Goal: Task Accomplishment & Management: Use online tool/utility

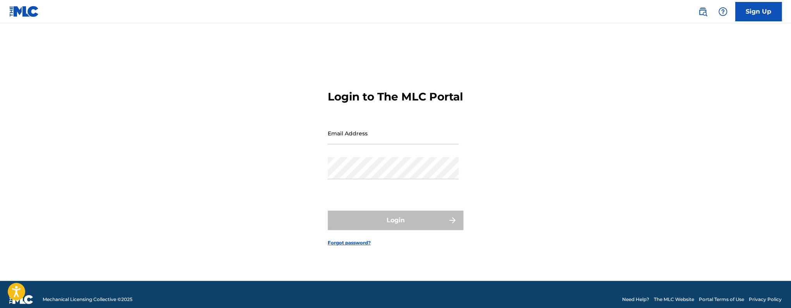
click at [383, 143] on input "Email Address" at bounding box center [393, 133] width 131 height 22
click at [383, 144] on input "Email Address" at bounding box center [393, 133] width 131 height 22
type input "[EMAIL_ADDRESS][DOMAIN_NAME]"
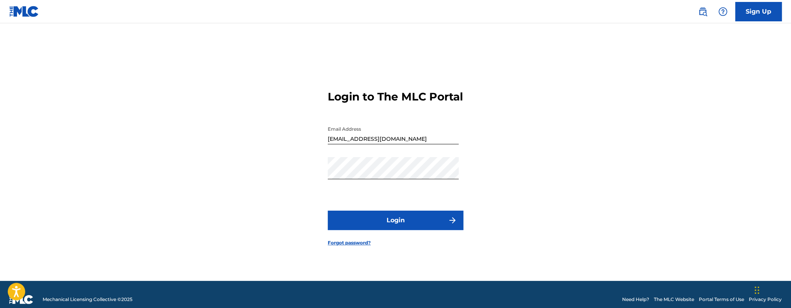
click at [389, 246] on form "Login to The MLC Portal Email Address copyright@adminmp.com Password Login Forg…" at bounding box center [396, 162] width 136 height 238
click at [392, 238] on form "Login to The MLC Portal Email Address copyright@adminmp.com Password Login Forg…" at bounding box center [396, 162] width 136 height 238
click at [395, 230] on button "Login" at bounding box center [396, 219] width 136 height 19
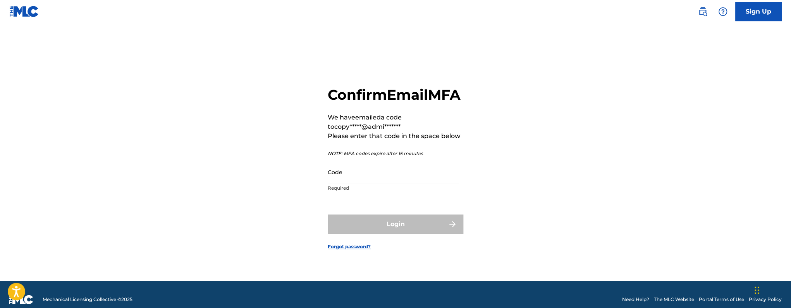
click at [369, 182] on input "Code" at bounding box center [393, 172] width 131 height 22
paste input "918975"
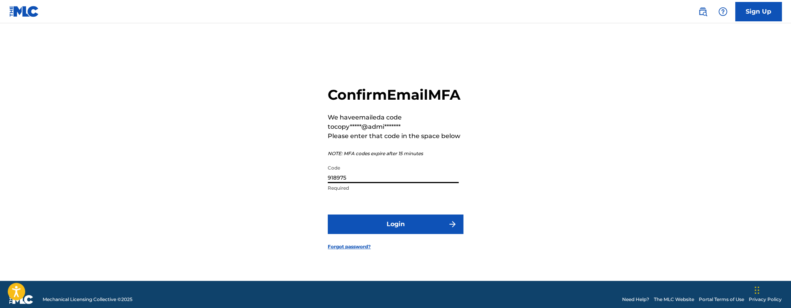
type input "918975"
click at [328, 214] on button "Login" at bounding box center [396, 223] width 136 height 19
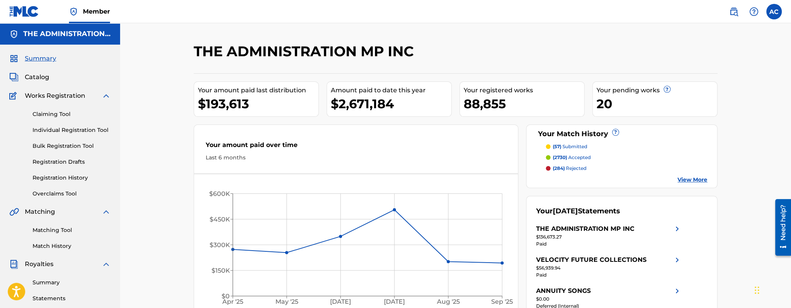
click at [42, 79] on span "Catalog" at bounding box center [37, 76] width 24 height 9
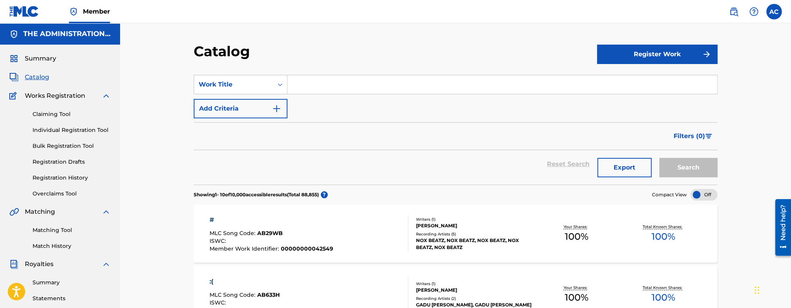
click at [369, 83] on input "Search Form" at bounding box center [503, 84] width 430 height 19
paste input "ATE"
type input "ATE"
click at [660, 158] on button "Search" at bounding box center [689, 167] width 58 height 19
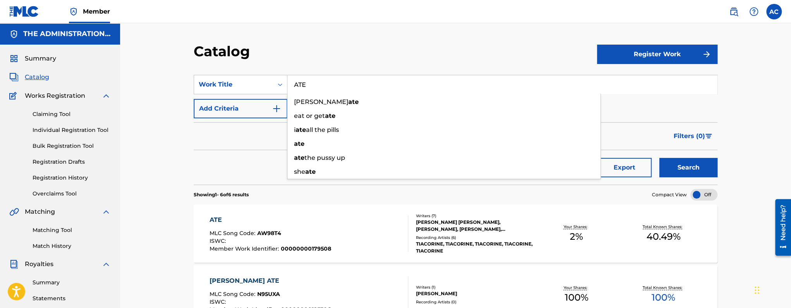
scroll to position [1, 0]
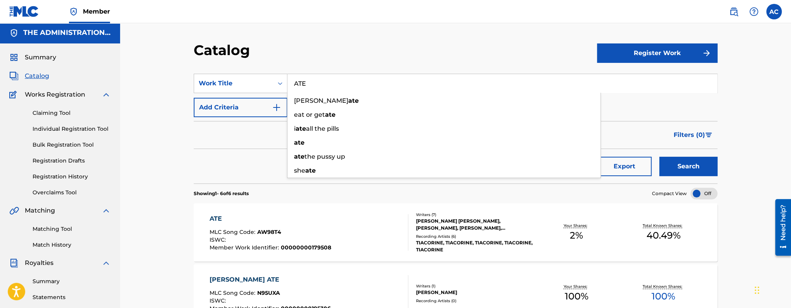
click at [265, 227] on div "ATE MLC Song Code : AW98T4 ISWC : Member Work Identifier : 00000000179508" at bounding box center [271, 232] width 122 height 36
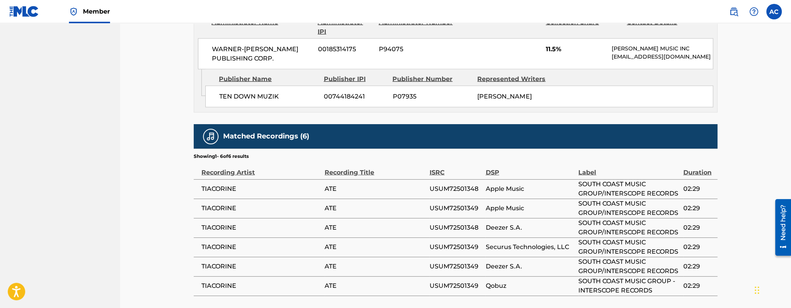
scroll to position [1127, 0]
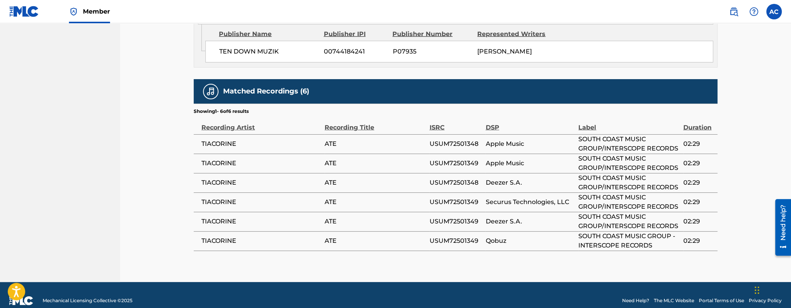
click at [459, 139] on span "USUM72501348" at bounding box center [455, 143] width 52 height 9
copy span "USUM72501348"
click at [456, 159] on span "USUM72501349" at bounding box center [455, 163] width 52 height 9
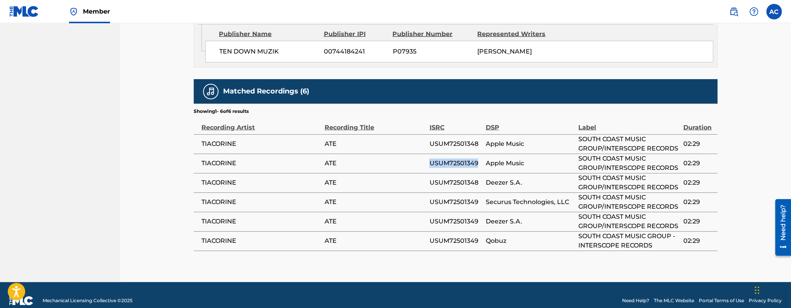
copy span "USUM72501349"
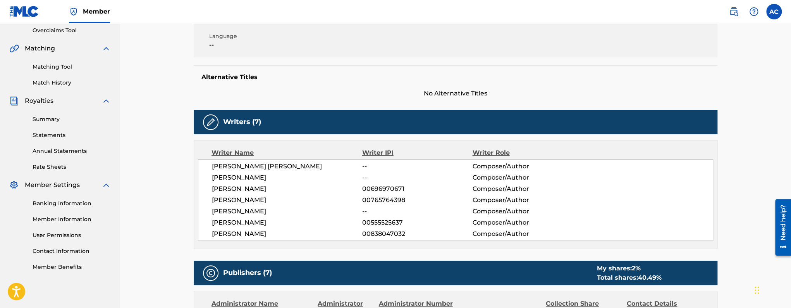
scroll to position [0, 0]
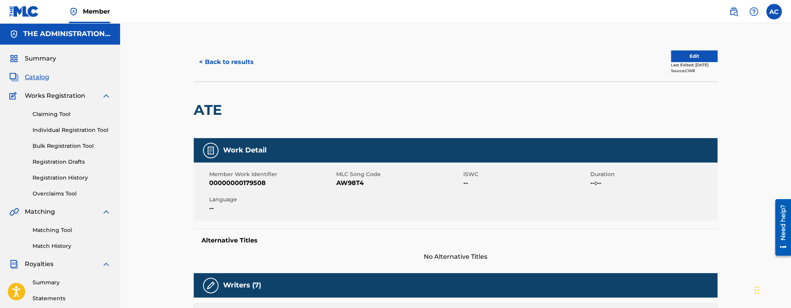
click at [202, 113] on h2 "ATE" at bounding box center [210, 109] width 32 height 17
copy h2 "ATE"
click at [347, 172] on span "MLC Song Code" at bounding box center [398, 174] width 125 height 8
click at [348, 187] on span "AW98T4" at bounding box center [398, 182] width 125 height 9
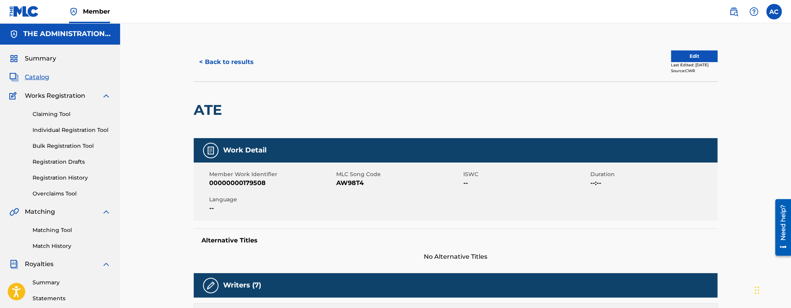
click at [348, 185] on span "AW98T4" at bounding box center [398, 182] width 125 height 9
copy span "AW98T4"
click at [242, 64] on button "< Back to results" at bounding box center [227, 61] width 66 height 19
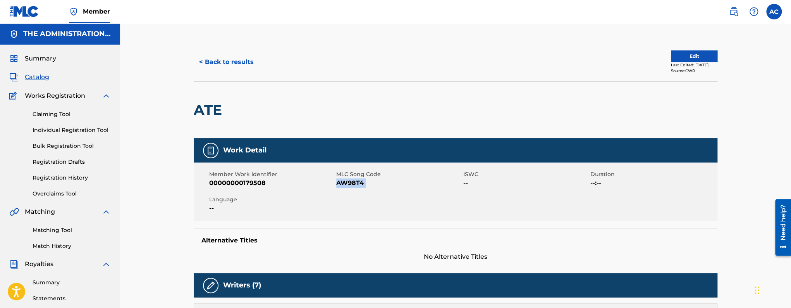
scroll to position [1, 0]
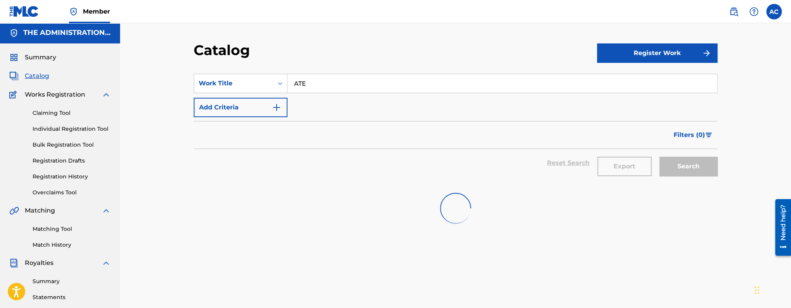
click at [313, 78] on input "ATE" at bounding box center [503, 83] width 430 height 19
paste input "Lexus"
type input "Lexus"
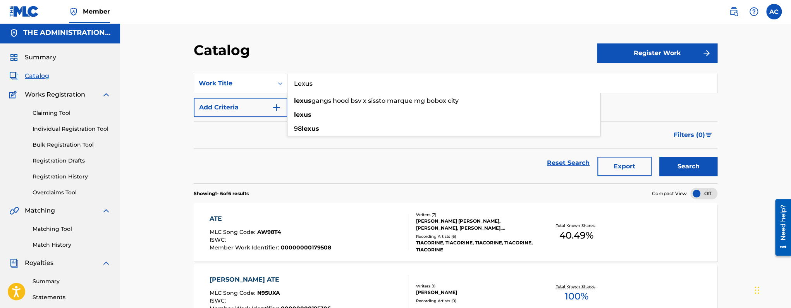
click at [660, 157] on button "Search" at bounding box center [689, 166] width 58 height 19
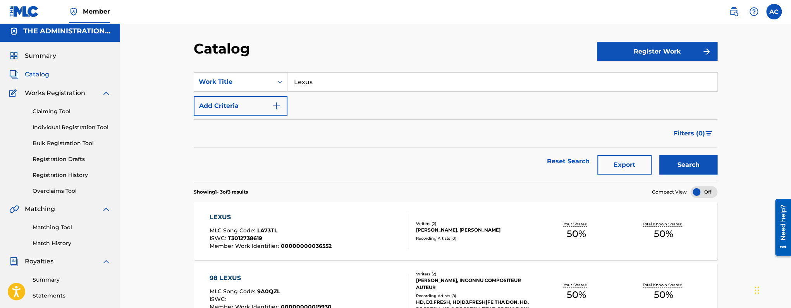
scroll to position [5, 0]
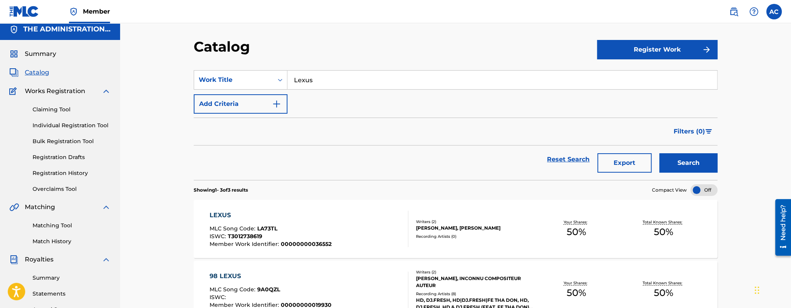
click at [349, 222] on div "LEXUS MLC Song Code : LA73TL ISWC : T3012738619 Member Work Identifier : 000000…" at bounding box center [309, 228] width 199 height 36
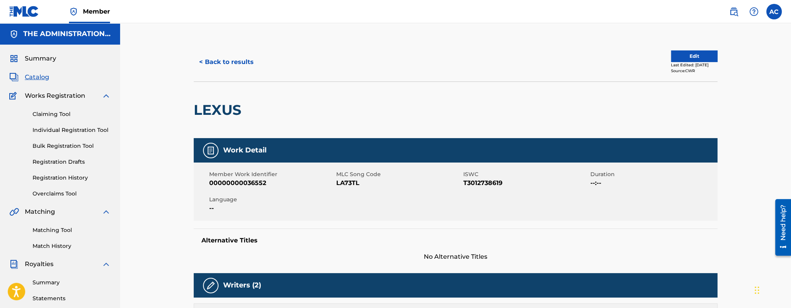
click at [683, 52] on button "Edit" at bounding box center [694, 56] width 47 height 12
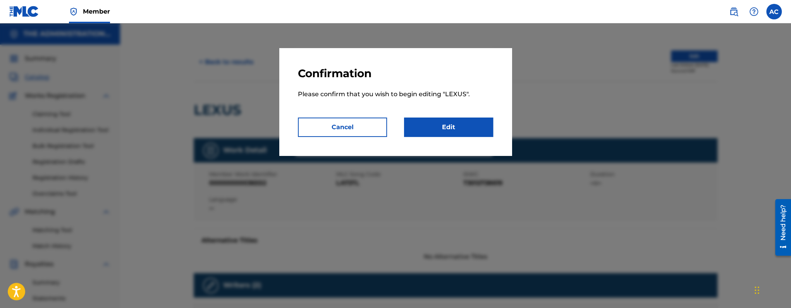
click at [476, 126] on link "Edit" at bounding box center [448, 126] width 89 height 19
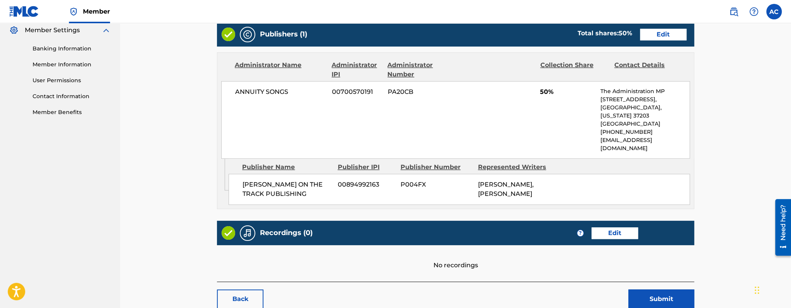
scroll to position [350, 0]
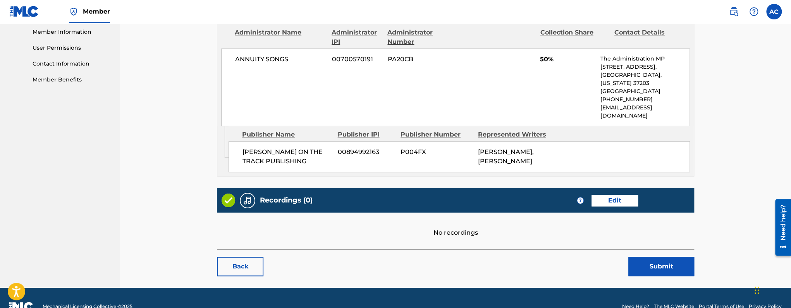
click at [600, 195] on link "Edit" at bounding box center [615, 201] width 47 height 12
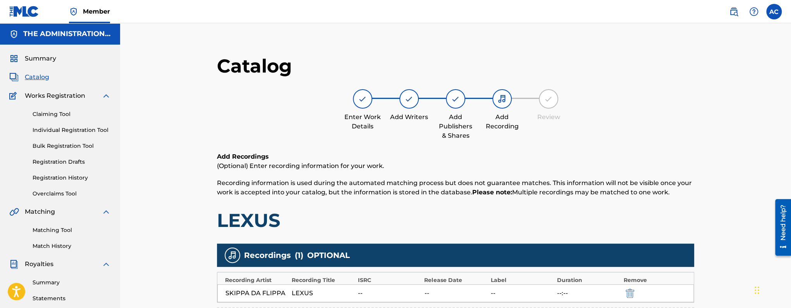
click at [45, 77] on span "Catalog" at bounding box center [37, 76] width 24 height 9
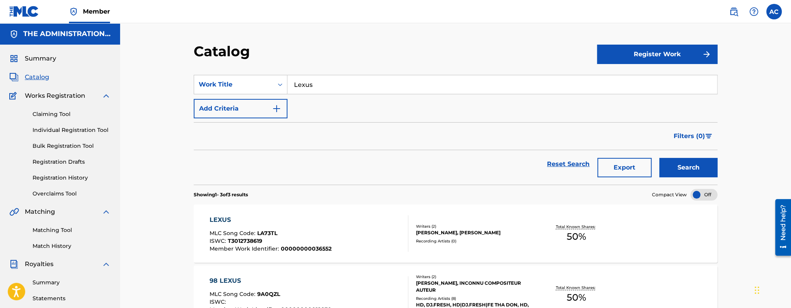
click at [254, 107] on button "Add Criteria" at bounding box center [241, 108] width 94 height 19
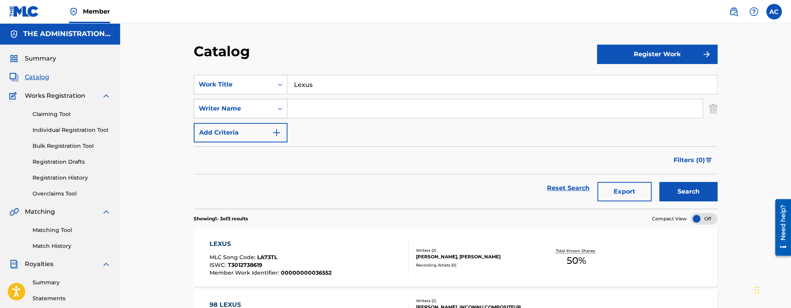
click at [247, 114] on div "Writer Name" at bounding box center [233, 108] width 79 height 15
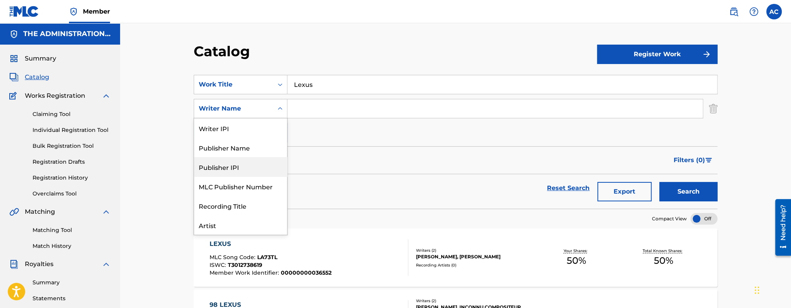
scroll to position [39, 0]
click at [245, 183] on div "Artist" at bounding box center [240, 185] width 93 height 19
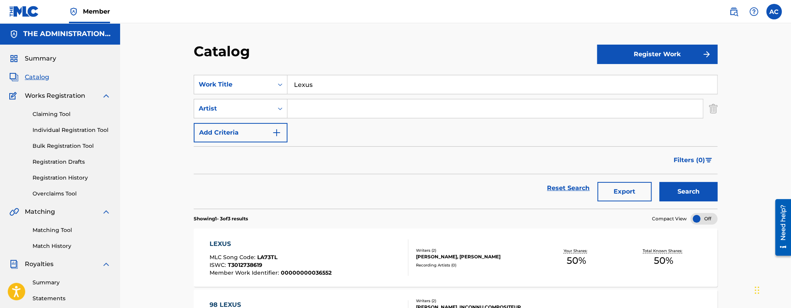
click at [318, 102] on input "Search Form" at bounding box center [495, 108] width 415 height 19
paste input "Jt5k ft YoursForever"
drag, startPoint x: 306, startPoint y: 107, endPoint x: 364, endPoint y: 116, distance: 58.8
click at [364, 116] on input "Jt5k ft YoursForever" at bounding box center [495, 108] width 415 height 19
click at [660, 182] on button "Search" at bounding box center [689, 191] width 58 height 19
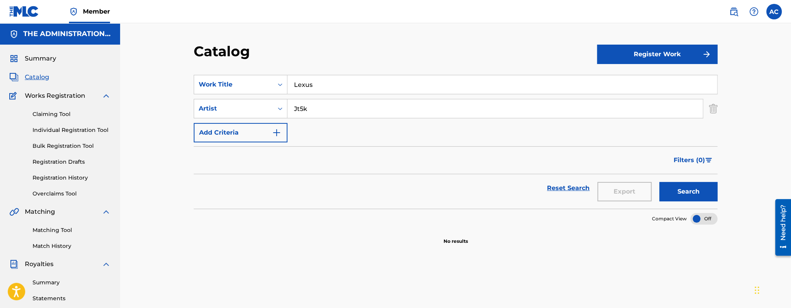
click at [306, 110] on input "Jt5k" at bounding box center [495, 108] width 415 height 19
paste input "ft YoursForever"
drag, startPoint x: 302, startPoint y: 109, endPoint x: 267, endPoint y: 107, distance: 34.5
click at [267, 107] on div "SearchWithCriteriadbdd8a6c-c610-48bd-9c19-63968750759d Artist ft YoursForever" at bounding box center [456, 108] width 524 height 19
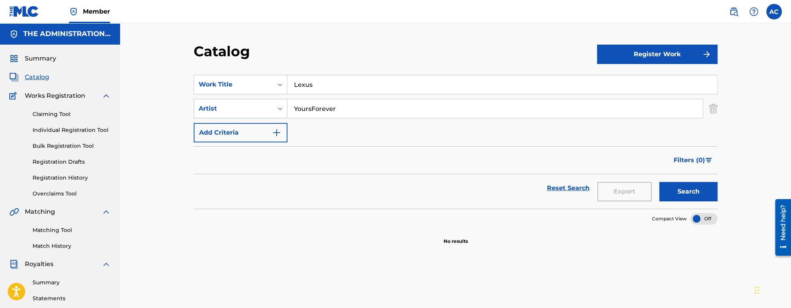
type input "YoursForever"
click at [660, 182] on button "Search" at bounding box center [689, 191] width 58 height 19
click at [308, 89] on input "Lexus" at bounding box center [503, 84] width 430 height 19
click at [738, 14] on img at bounding box center [733, 11] width 9 height 9
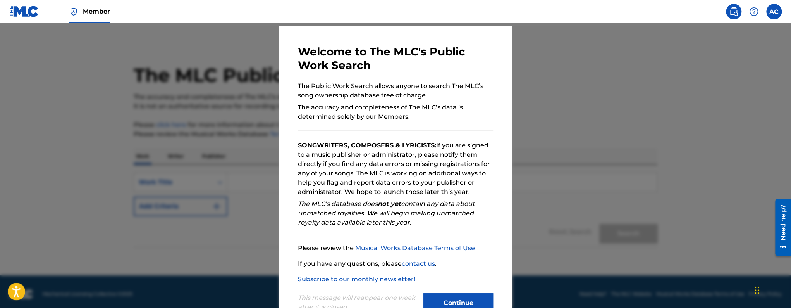
scroll to position [47, 0]
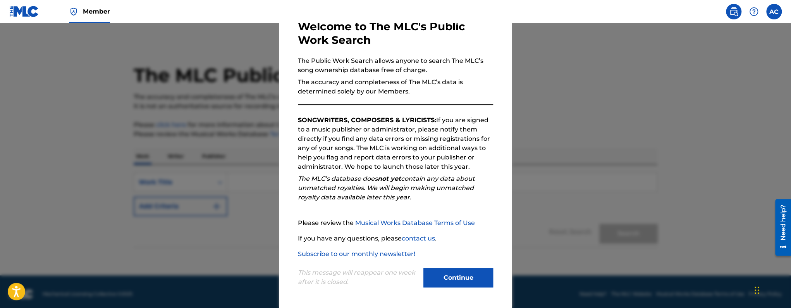
click at [451, 274] on button "Continue" at bounding box center [459, 277] width 70 height 19
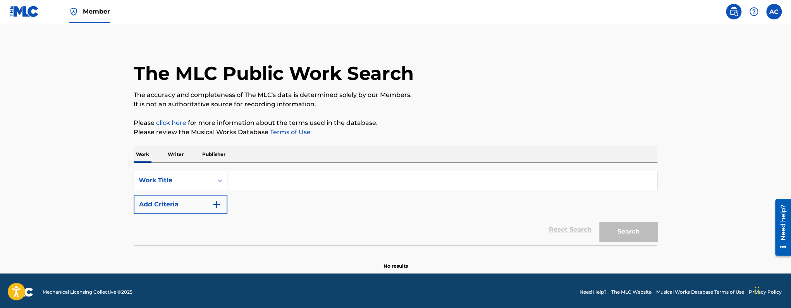
scroll to position [5, 0]
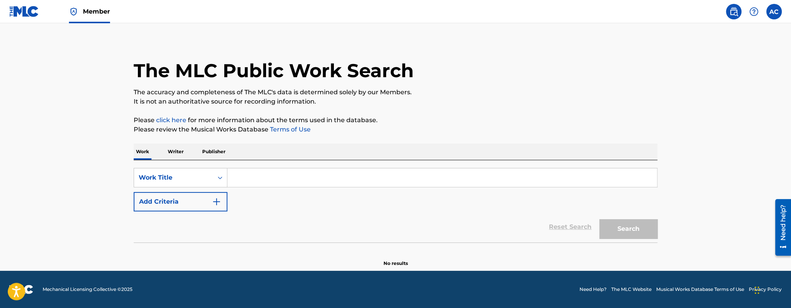
click at [286, 183] on input "Search Form" at bounding box center [443, 177] width 430 height 19
paste input "Lexus"
type input "Lexus"
click at [204, 205] on button "Add Criteria" at bounding box center [181, 201] width 94 height 19
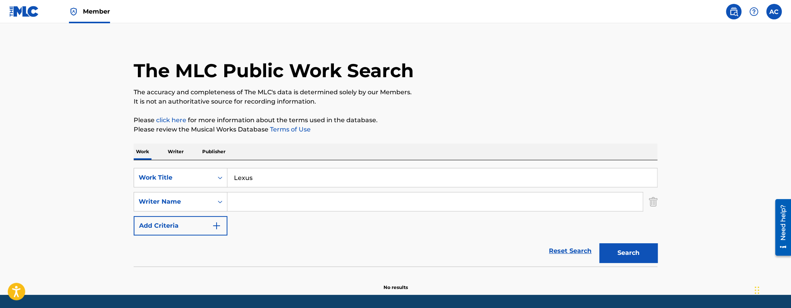
click at [240, 198] on input "Search Form" at bounding box center [435, 201] width 415 height 19
paste input "Josiah Thomas"
type input "Josiah Thomas"
click at [600, 243] on button "Search" at bounding box center [629, 252] width 58 height 19
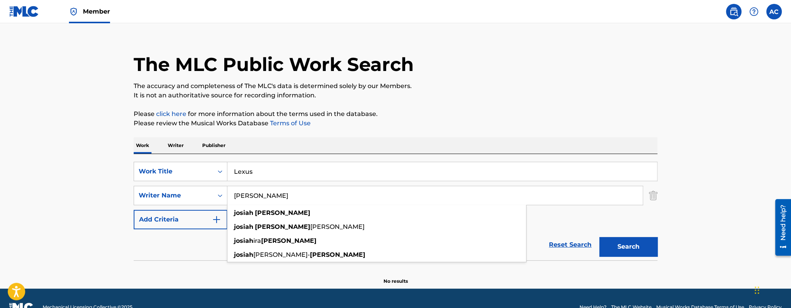
scroll to position [29, 0]
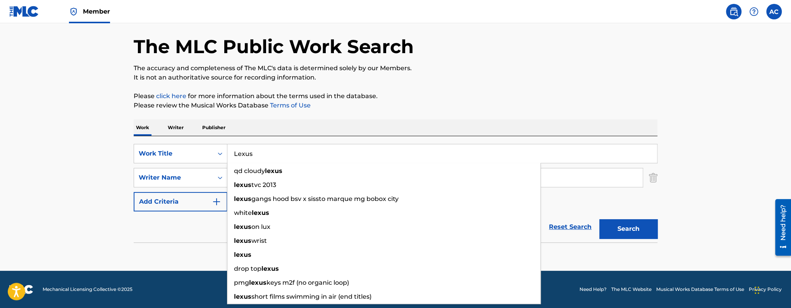
click at [281, 147] on input "Lexus" at bounding box center [443, 153] width 430 height 19
paste input "Basic"
type input "Basic"
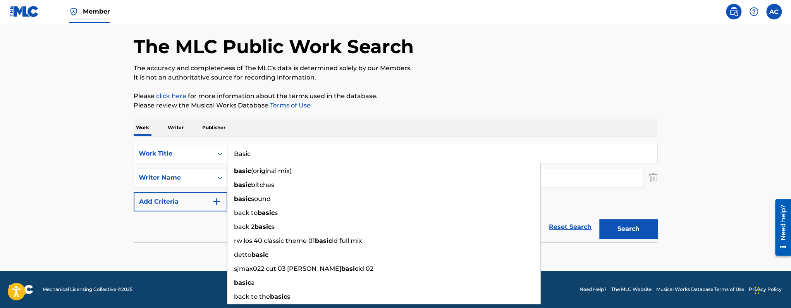
click at [156, 237] on div "Reset Search Search" at bounding box center [396, 226] width 524 height 31
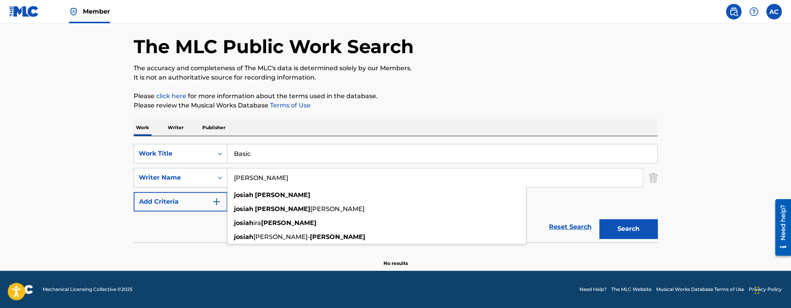
drag, startPoint x: 290, startPoint y: 168, endPoint x: 286, endPoint y: 173, distance: 5.8
click at [290, 168] on input "Josiah Thomas" at bounding box center [435, 177] width 415 height 19
click at [286, 173] on input "Josiah Thomas" at bounding box center [435, 177] width 415 height 19
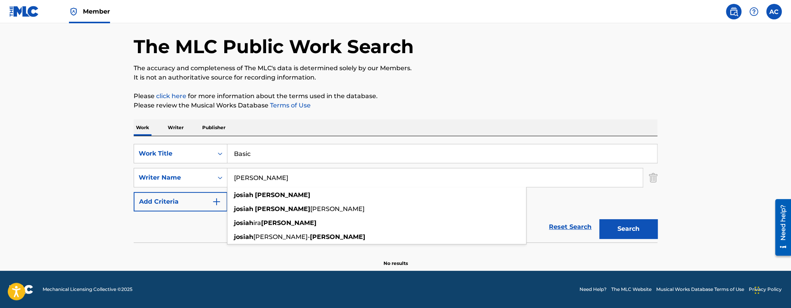
paste input "Kalonji Kadima"
type input "Kalonji Kadima"
click at [600, 219] on button "Search" at bounding box center [629, 228] width 58 height 19
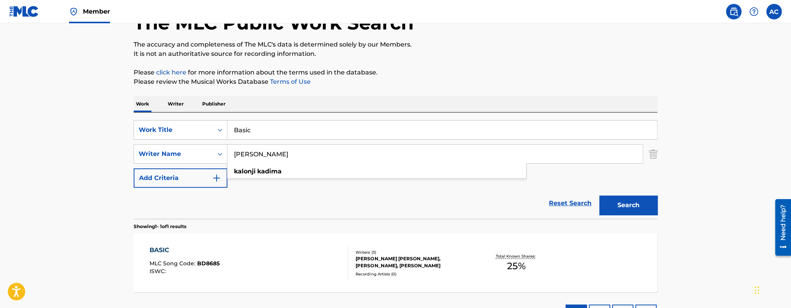
scroll to position [53, 0]
click at [258, 254] on div "BASIC MLC Song Code : BD8685 ISWC :" at bounding box center [249, 262] width 199 height 35
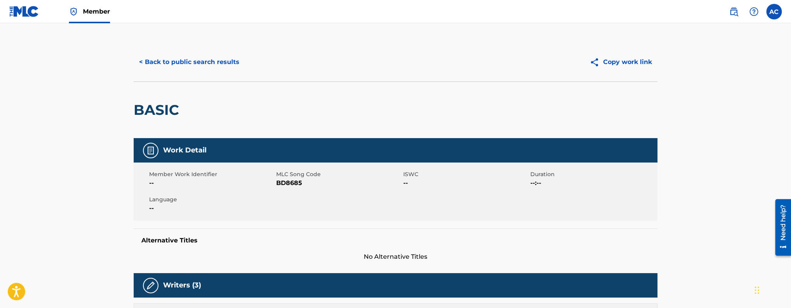
click at [283, 183] on span "BD8685" at bounding box center [338, 182] width 125 height 9
copy span "BD8685"
click at [102, 16] on span "Member" at bounding box center [96, 11] width 27 height 9
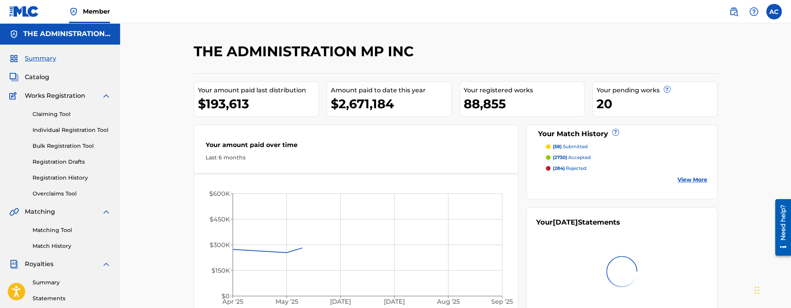
click at [28, 79] on span "Catalog" at bounding box center [37, 76] width 24 height 9
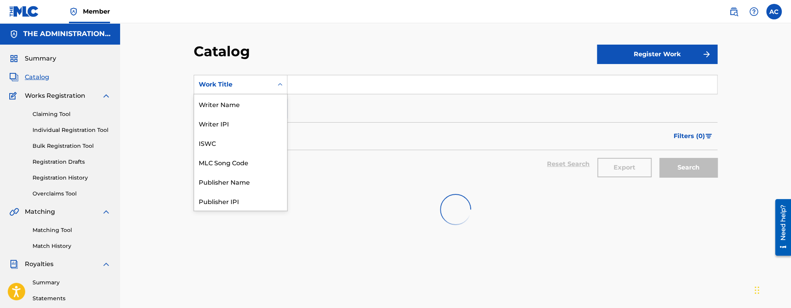
click at [245, 79] on div "Work Title" at bounding box center [233, 84] width 79 height 15
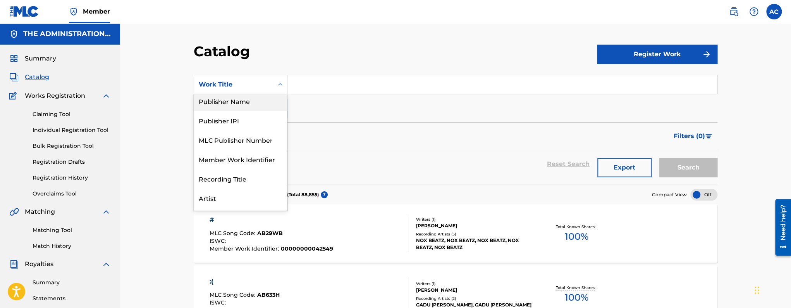
scroll to position [44, 0]
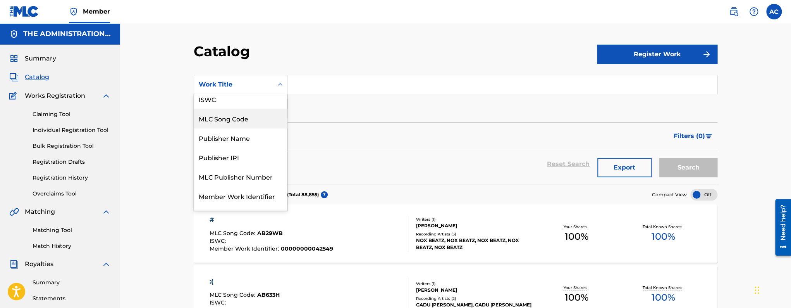
click at [235, 119] on div "MLC Song Code" at bounding box center [240, 118] width 93 height 19
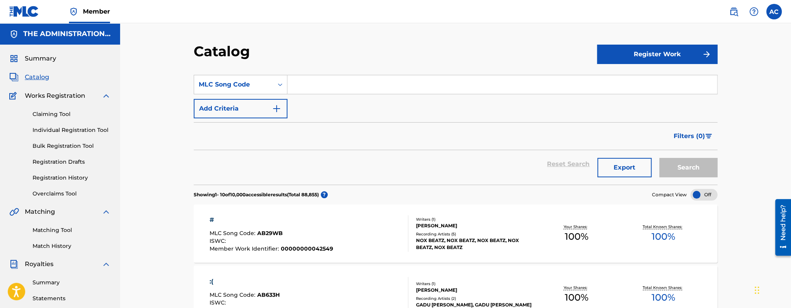
click at [315, 80] on input "Search Form" at bounding box center [503, 84] width 430 height 19
paste input "BD8685"
type input "BD8685"
click at [660, 158] on button "Search" at bounding box center [689, 167] width 58 height 19
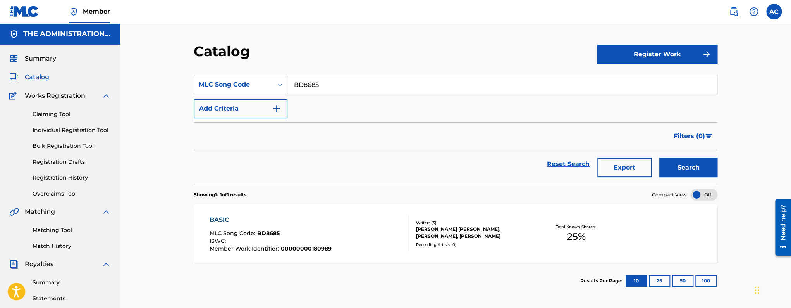
click at [342, 218] on div "BASIC MLC Song Code : BD8685 ISWC : Member Work Identifier : 00000000180989" at bounding box center [309, 233] width 199 height 36
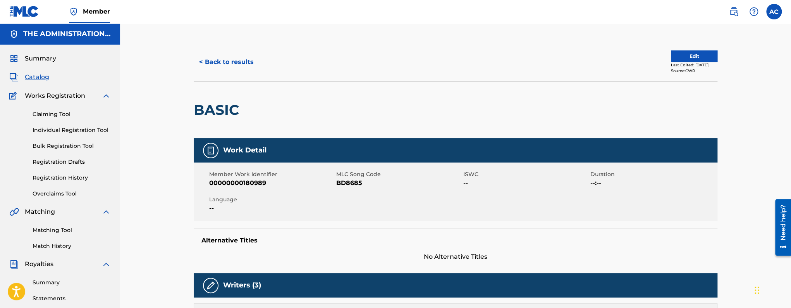
click at [702, 59] on button "Edit" at bounding box center [694, 56] width 47 height 12
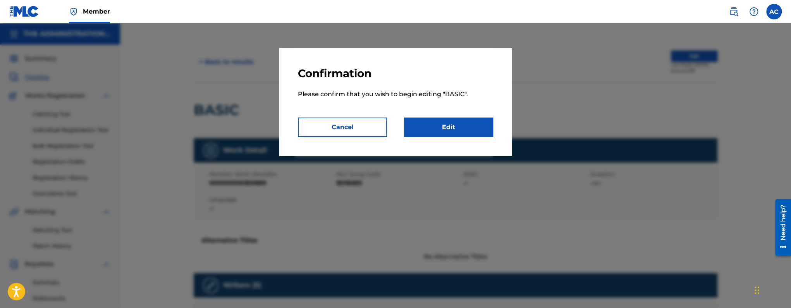
click at [467, 119] on link "Edit" at bounding box center [448, 126] width 89 height 19
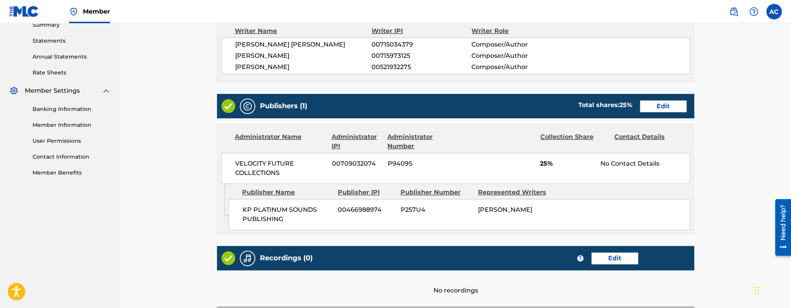
scroll to position [331, 0]
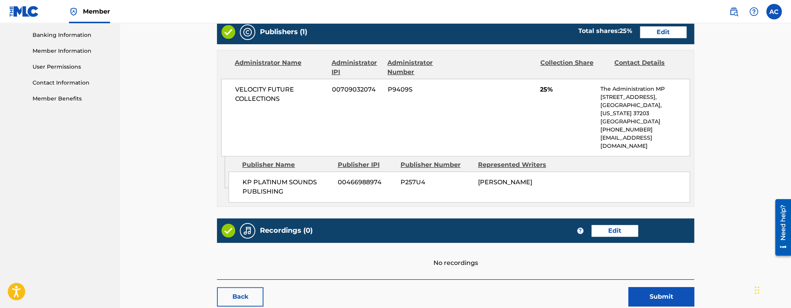
click at [608, 225] on link "Edit" at bounding box center [615, 231] width 47 height 12
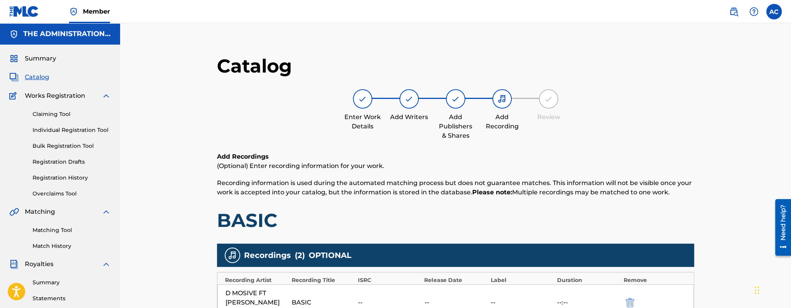
click at [231, 221] on h1 "BASIC" at bounding box center [455, 220] width 477 height 23
copy h1 "BASIC"
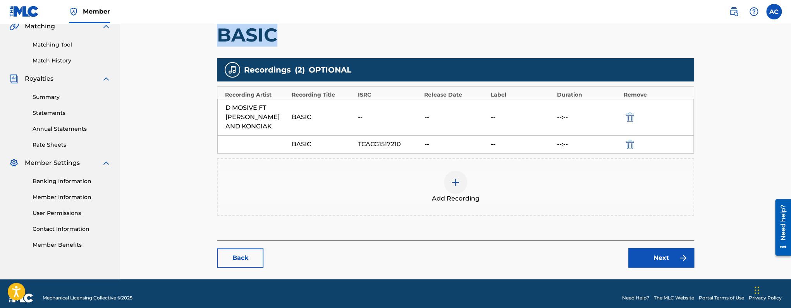
scroll to position [193, 0]
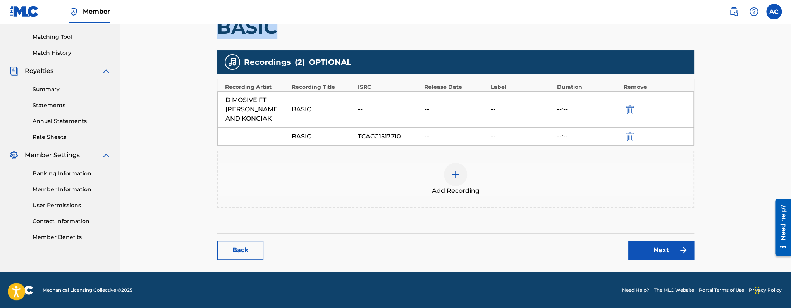
click at [240, 245] on link "Back" at bounding box center [240, 249] width 47 height 19
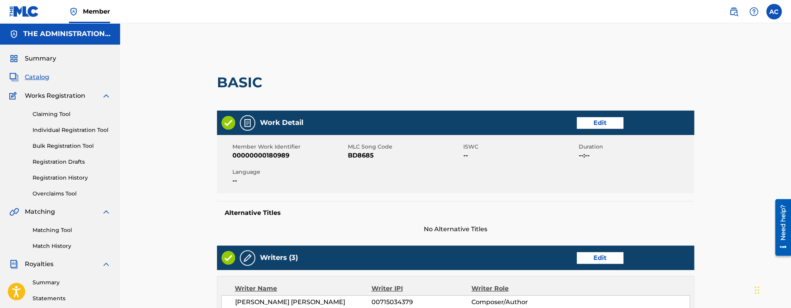
click at [359, 159] on span "BD8685" at bounding box center [405, 155] width 114 height 9
copy span "BD8685"
click at [45, 82] on div "Summary Catalog Works Registration Claiming Tool Individual Registration Tool B…" at bounding box center [60, 244] width 120 height 399
click at [40, 81] on span "Catalog" at bounding box center [37, 76] width 24 height 9
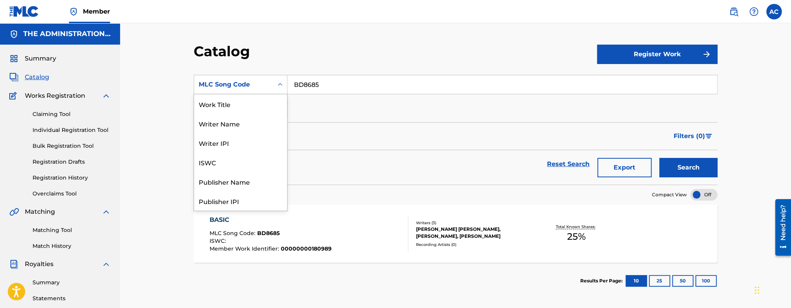
click at [279, 81] on icon "Search Form" at bounding box center [280, 85] width 8 height 8
click at [251, 108] on div "Work Title" at bounding box center [240, 103] width 93 height 19
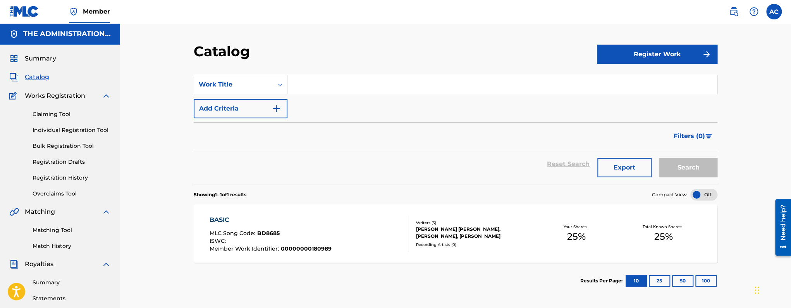
click at [333, 83] on input "Search Form" at bounding box center [503, 84] width 430 height 19
paste input "Mosh Pit Go Dumb"
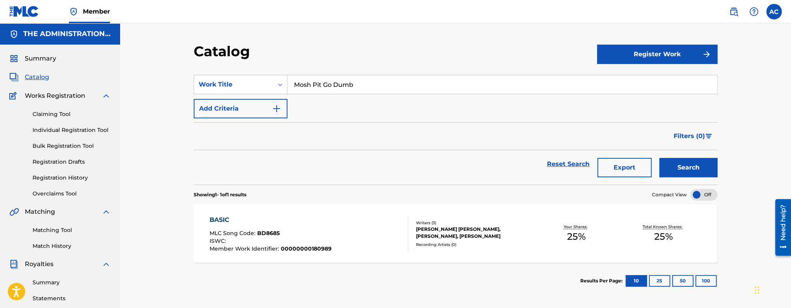
type input "Mosh Pit Go Dumb"
click at [660, 158] on button "Search" at bounding box center [689, 167] width 58 height 19
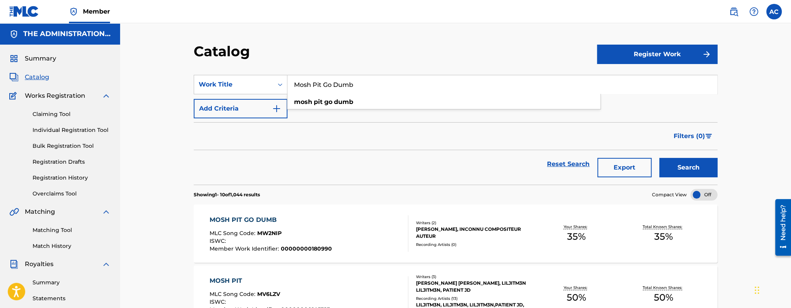
click at [331, 243] on div "MOSH PIT GO DUMB MLC Song Code : MW2NIP ISWC : Member Work Identifier : 0000000…" at bounding box center [309, 233] width 199 height 36
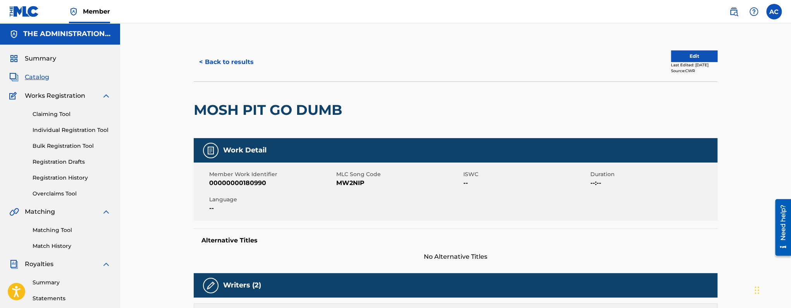
click at [676, 51] on button "Edit" at bounding box center [694, 56] width 47 height 12
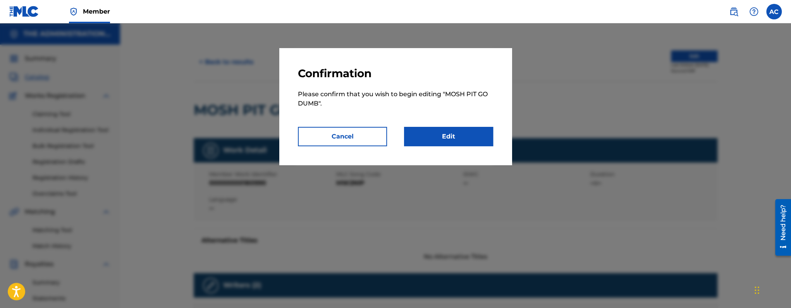
click at [464, 131] on link "Edit" at bounding box center [448, 136] width 89 height 19
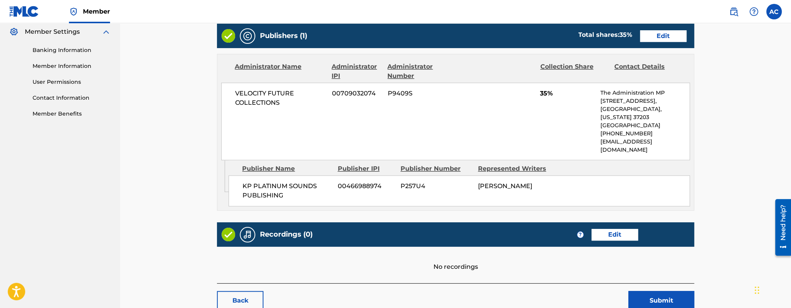
scroll to position [350, 0]
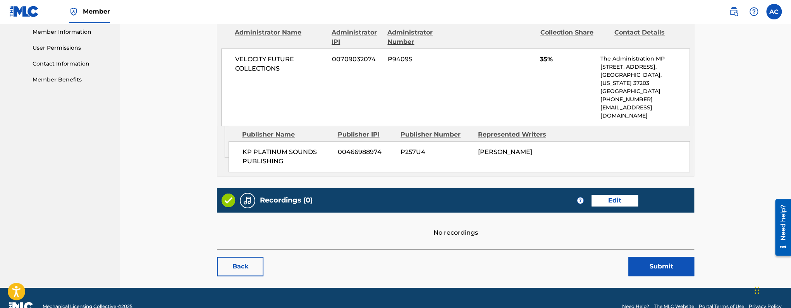
click at [634, 195] on link "Edit" at bounding box center [615, 201] width 47 height 12
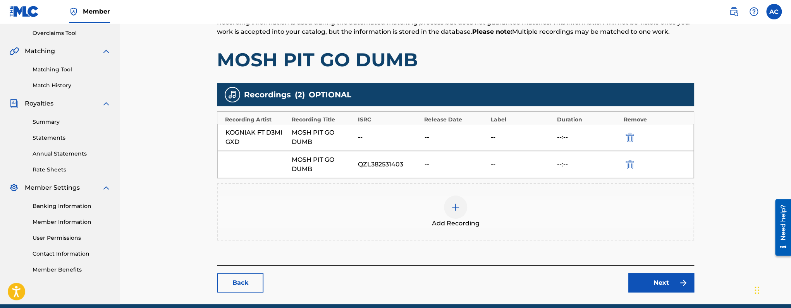
scroll to position [193, 0]
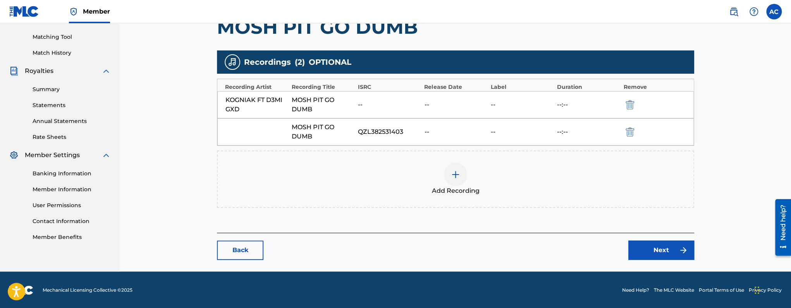
click at [248, 253] on link "Back" at bounding box center [240, 249] width 47 height 19
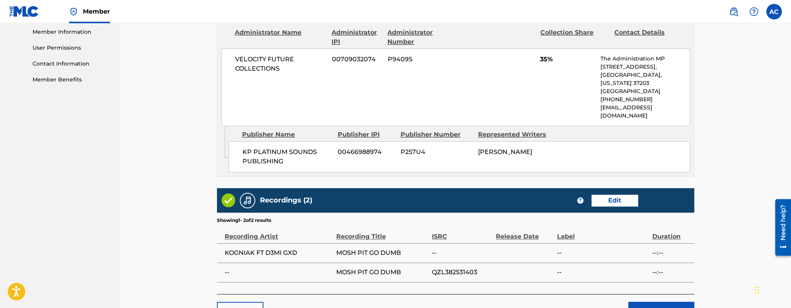
scroll to position [351, 0]
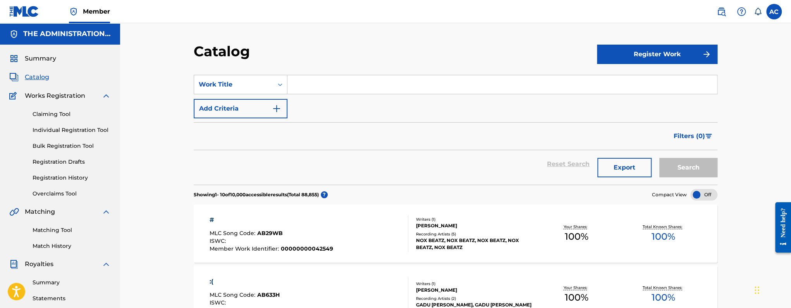
click at [55, 228] on link "Matching Tool" at bounding box center [72, 230] width 78 height 8
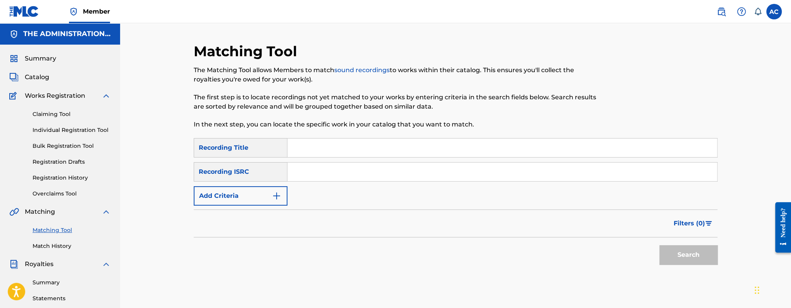
click at [317, 180] on input "Search Form" at bounding box center [503, 171] width 430 height 19
paste input "USUM72501348"
click at [660, 245] on button "Search" at bounding box center [689, 254] width 58 height 19
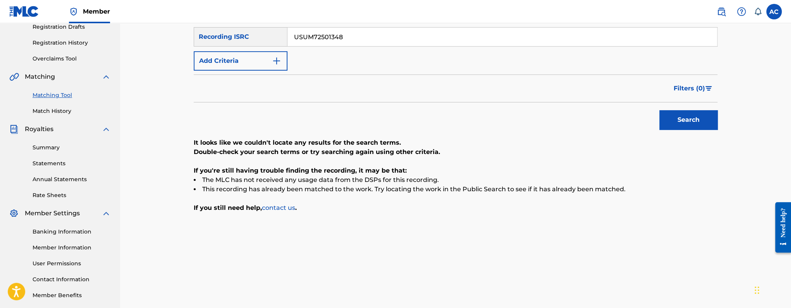
scroll to position [145, 0]
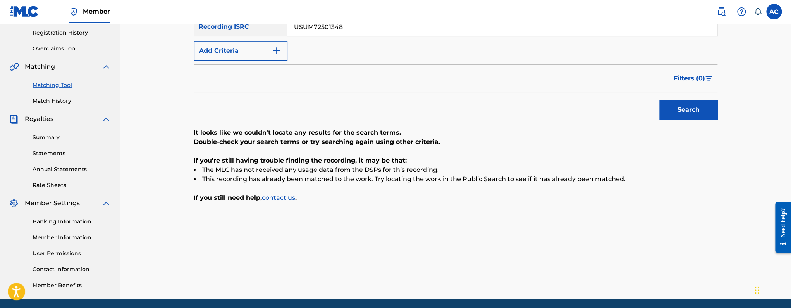
click at [340, 33] on input "USUM72501348" at bounding box center [503, 26] width 430 height 19
paste input "9"
type input "USUM72501349"
click at [660, 100] on button "Search" at bounding box center [689, 109] width 58 height 19
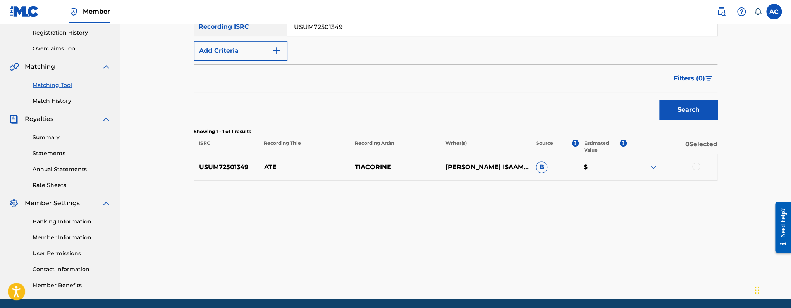
scroll to position [146, 0]
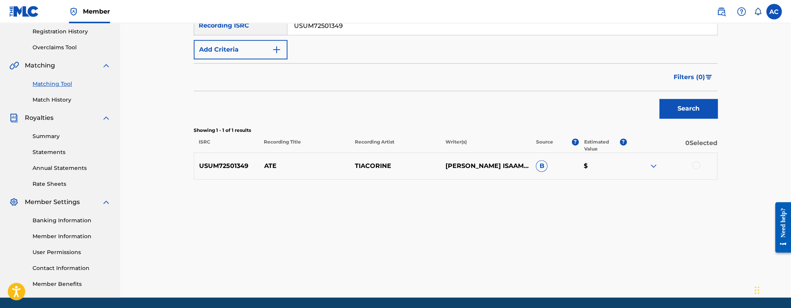
click at [695, 165] on div at bounding box center [697, 165] width 8 height 8
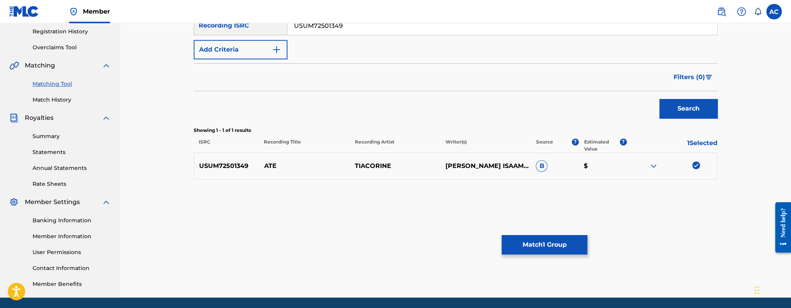
click at [559, 238] on button "Match 1 Group" at bounding box center [545, 244] width 86 height 19
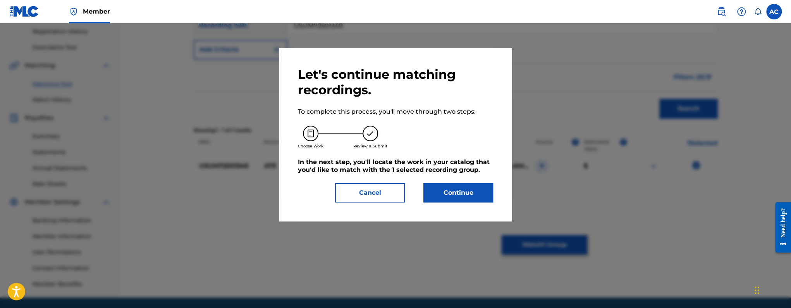
click at [481, 203] on div "Let's continue matching recordings. To complete this process, you'll move throu…" at bounding box center [395, 134] width 233 height 173
click at [479, 199] on button "Continue" at bounding box center [459, 192] width 70 height 19
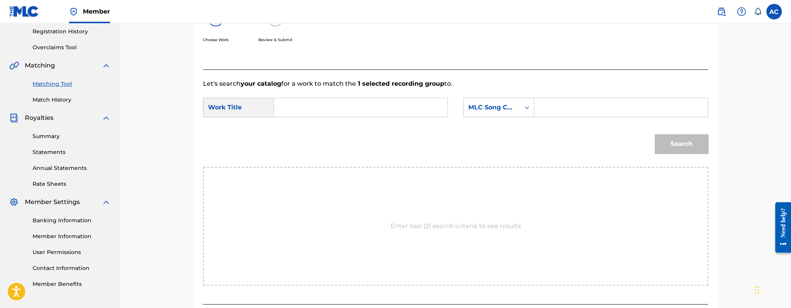
click at [381, 109] on input "Search Form" at bounding box center [361, 107] width 160 height 19
paste input "ATE"
type input "ATE"
click at [549, 103] on input "Search Form" at bounding box center [621, 107] width 160 height 19
paste input "AW98T4"
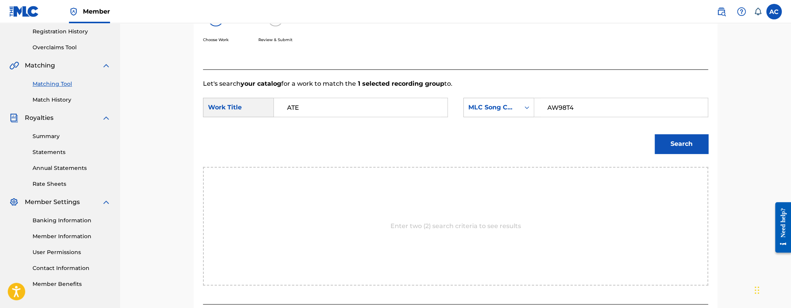
type input "AW98T4"
click at [655, 134] on button "Search" at bounding box center [681, 143] width 53 height 19
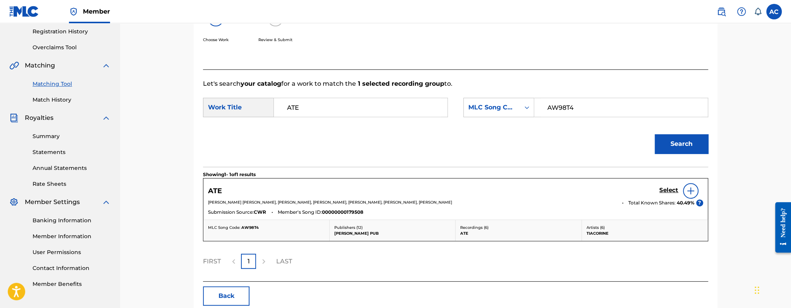
click at [675, 191] on h5 "Select" at bounding box center [669, 189] width 19 height 7
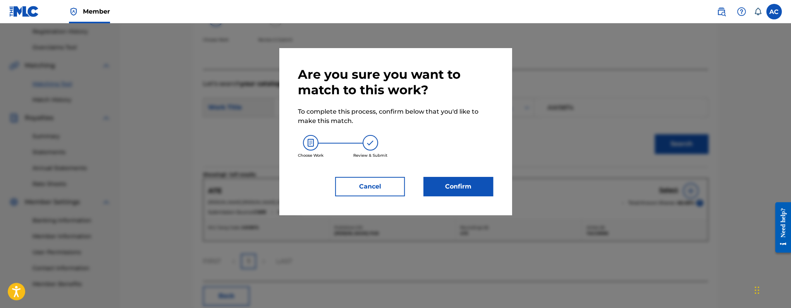
click at [445, 183] on button "Confirm" at bounding box center [459, 186] width 70 height 19
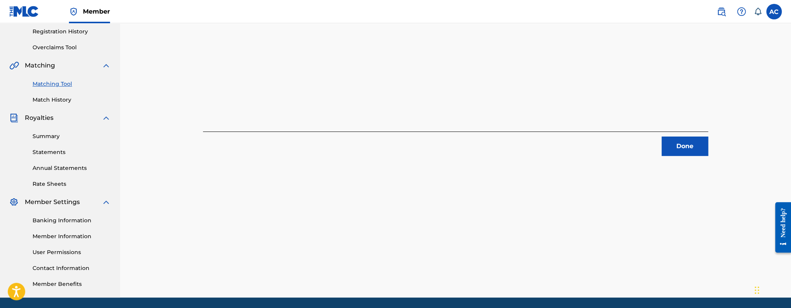
click at [683, 156] on div "1 Recording Groups are pending usage match to the work ATE . Congratulations! Y…" at bounding box center [455, 97] width 543 height 401
click at [682, 151] on button "Done" at bounding box center [685, 145] width 47 height 19
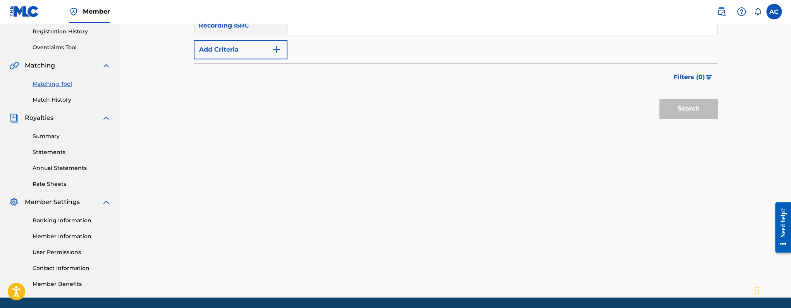
click at [360, 35] on div "SearchWithCriteriaa98bff54-8b26-43c3-ac4d-17a8dd0acca4 Recording Title SearchWi…" at bounding box center [456, 25] width 524 height 67
click at [360, 34] on input "Search Form" at bounding box center [503, 25] width 430 height 19
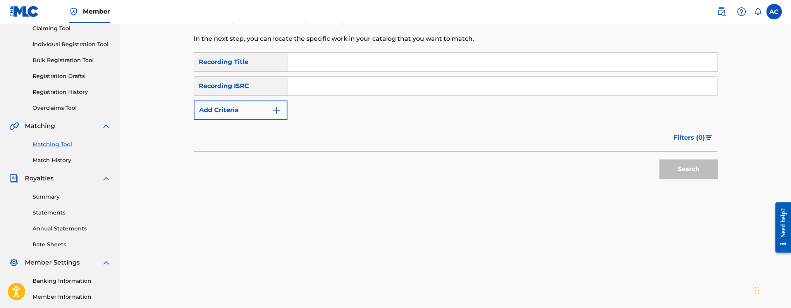
scroll to position [64, 0]
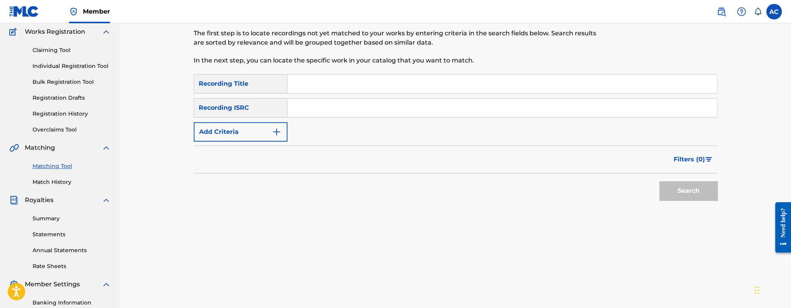
paste input "TCACG1517210"
type input "TCACG1517210"
click at [660, 181] on button "Search" at bounding box center [689, 190] width 58 height 19
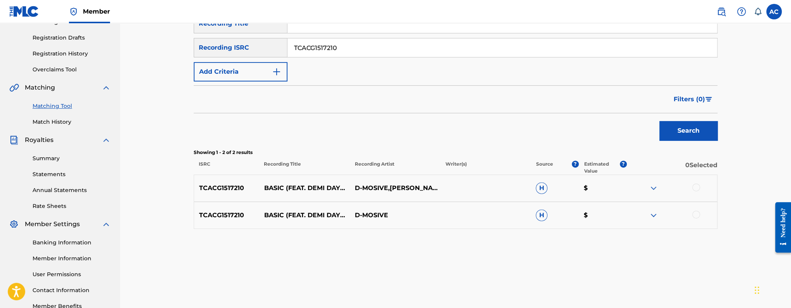
scroll to position [126, 0]
click at [699, 186] on div at bounding box center [697, 186] width 8 height 8
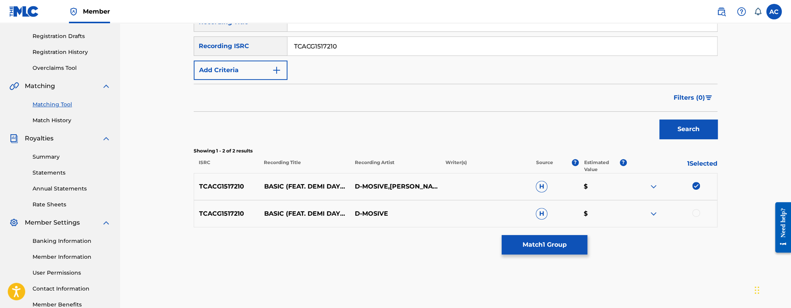
click at [698, 209] on div at bounding box center [697, 213] width 8 height 8
click at [578, 237] on button "Match 2 Groups" at bounding box center [545, 244] width 86 height 19
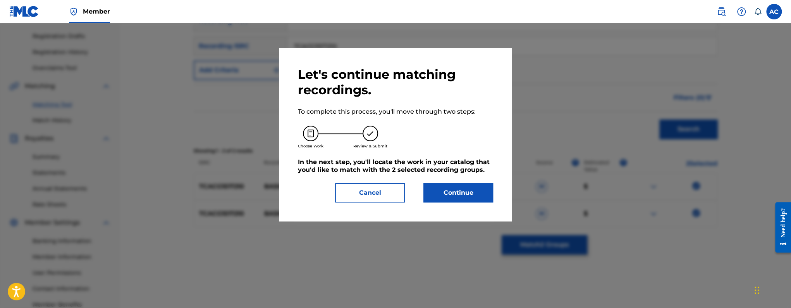
click at [476, 188] on button "Continue" at bounding box center [459, 192] width 70 height 19
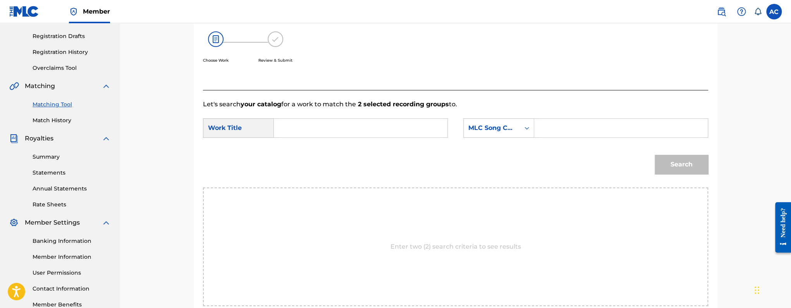
click at [348, 126] on input "Search Form" at bounding box center [361, 128] width 160 height 19
paste input "BASIC"
type input "BASIC"
click at [569, 126] on input "Search Form" at bounding box center [621, 128] width 160 height 19
paste input "BD8685"
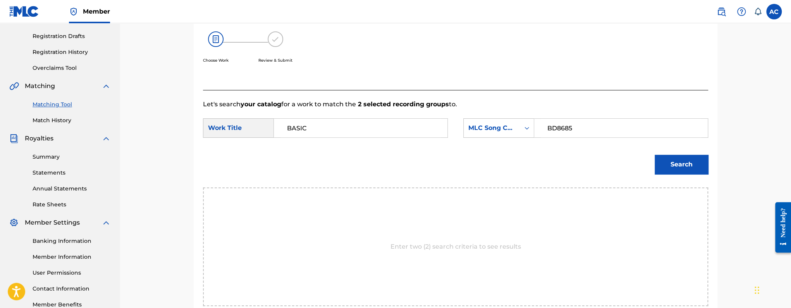
type input "BD8685"
click at [655, 155] on button "Search" at bounding box center [681, 164] width 53 height 19
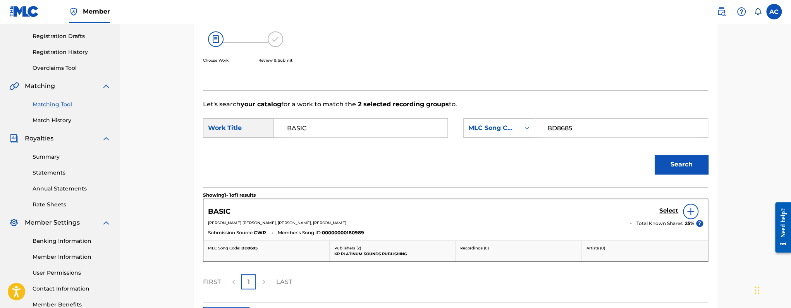
click at [664, 211] on h5 "Select" at bounding box center [669, 210] width 19 height 7
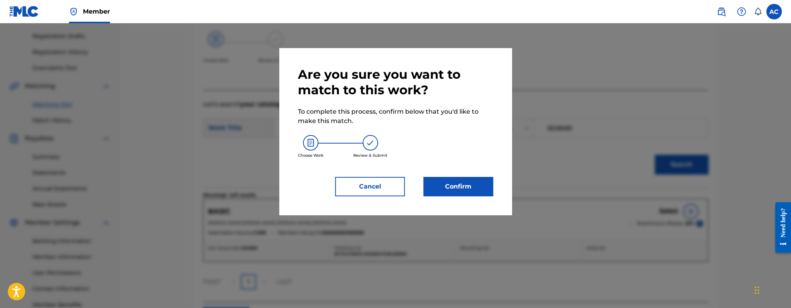
click at [431, 172] on div "Are you sure you want to match to this work? To complete this process, confirm …" at bounding box center [395, 131] width 195 height 129
click at [448, 186] on button "Confirm" at bounding box center [459, 186] width 70 height 19
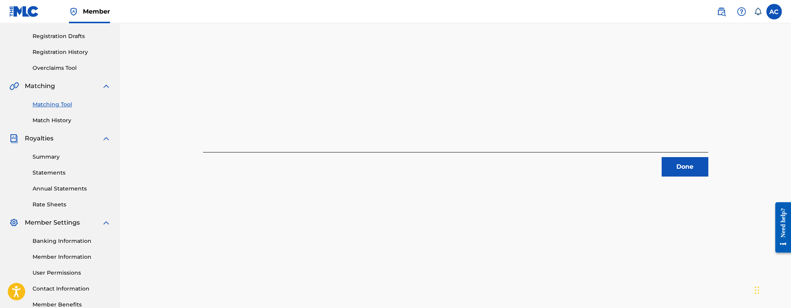
click at [679, 174] on button "Done" at bounding box center [685, 166] width 47 height 19
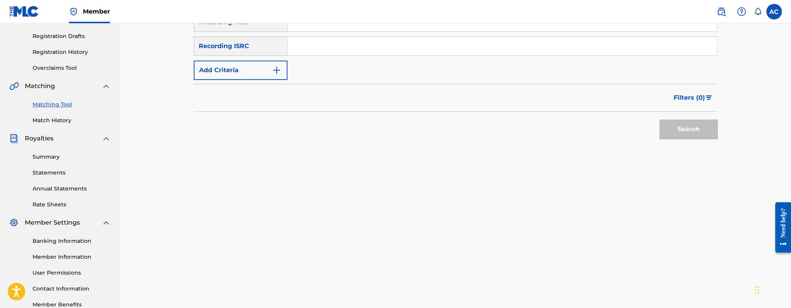
click at [364, 47] on input "Search Form" at bounding box center [503, 46] width 430 height 19
paste input "QZL382531403"
type input "QZL382531403"
click at [660, 119] on button "Search" at bounding box center [689, 128] width 58 height 19
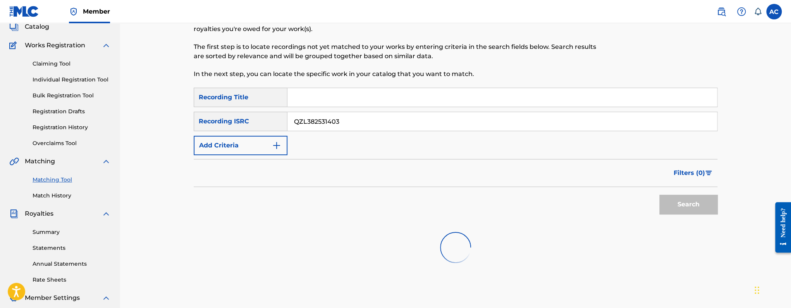
scroll to position [0, 0]
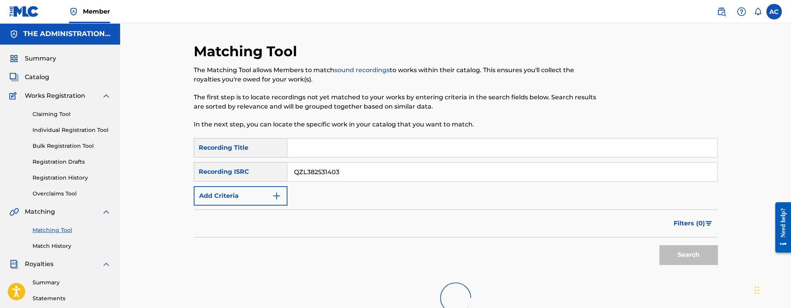
click at [320, 173] on input "QZL382531403" at bounding box center [503, 171] width 430 height 19
click at [331, 166] on input "Search Form" at bounding box center [503, 171] width 430 height 19
paste input "QZL382531403"
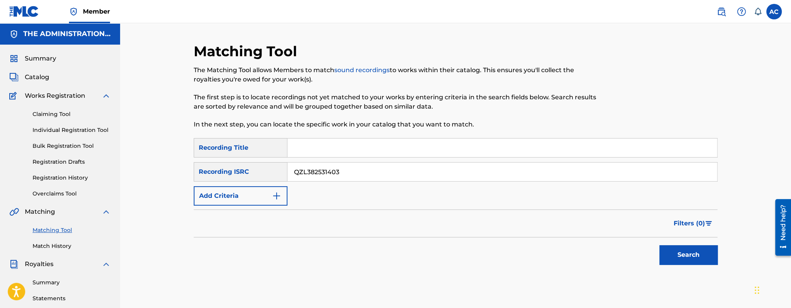
type input "QZL382531403"
click at [660, 245] on button "Search" at bounding box center [689, 254] width 58 height 19
